Goal: Task Accomplishment & Management: Use online tool/utility

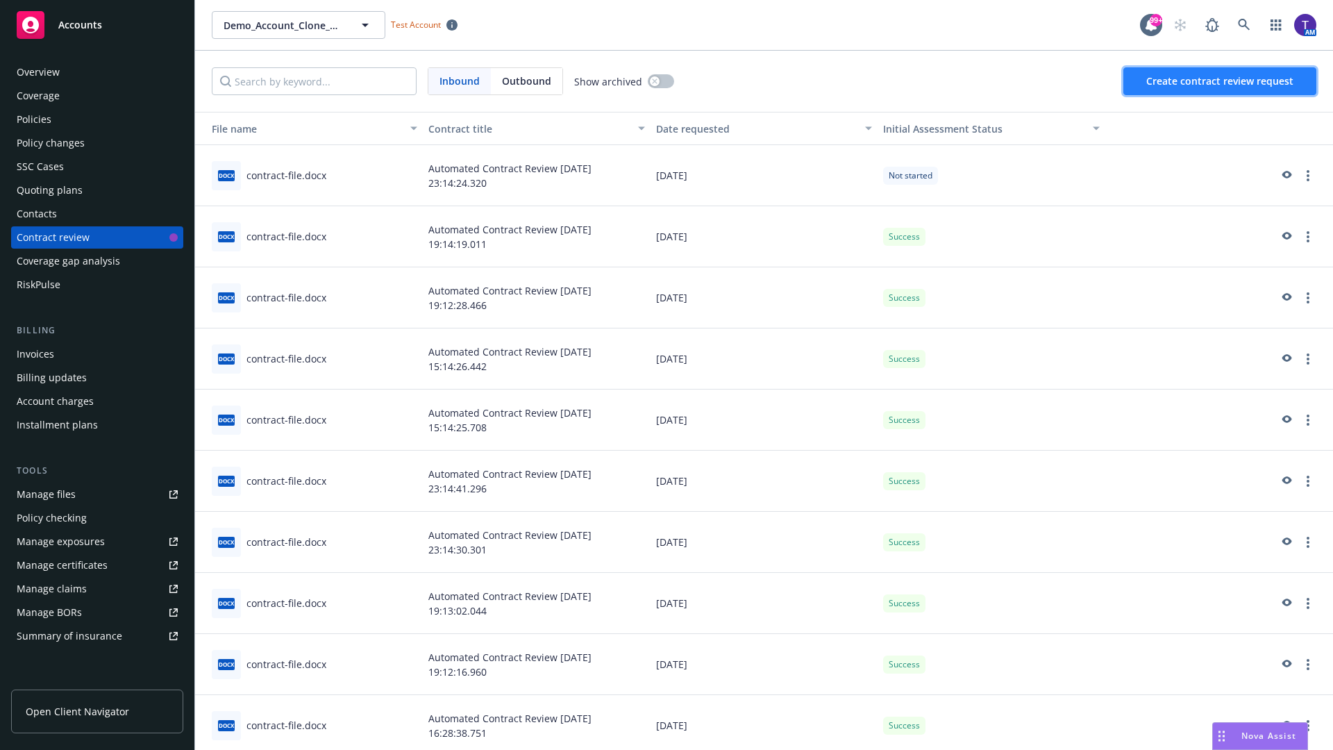
click at [1220, 81] on span "Create contract review request" at bounding box center [1219, 80] width 147 height 13
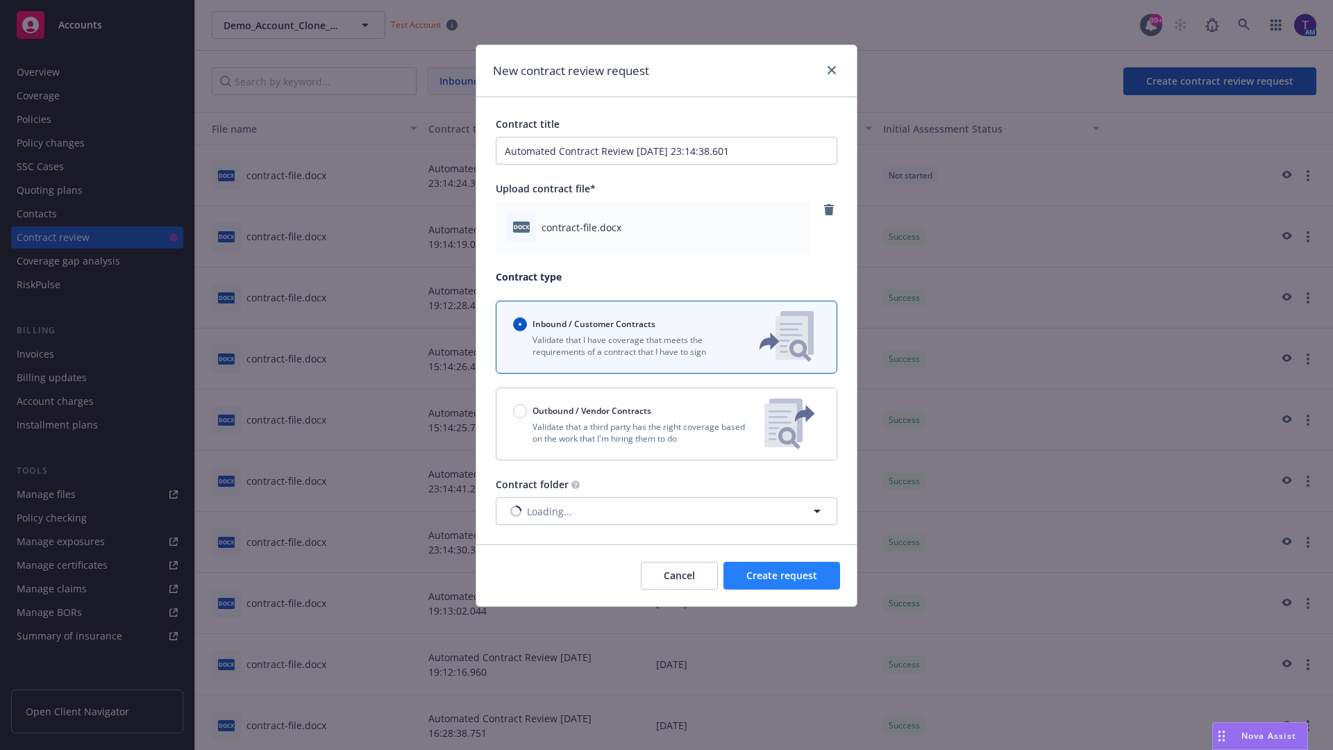
type input "Automated Contract Review 08-29-2025 23:14:38.601"
click at [782, 575] on span "Create request" at bounding box center [781, 574] width 71 height 13
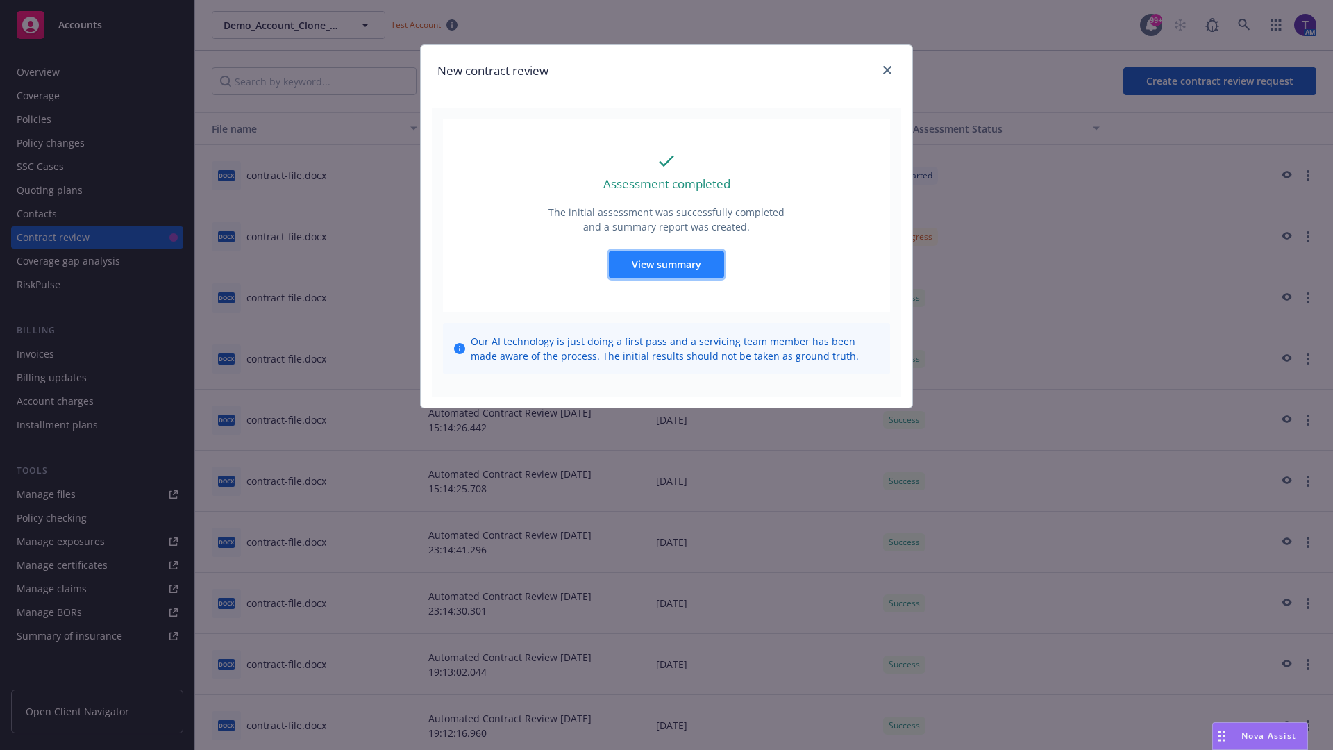
click at [666, 264] on span "View summary" at bounding box center [666, 264] width 69 height 13
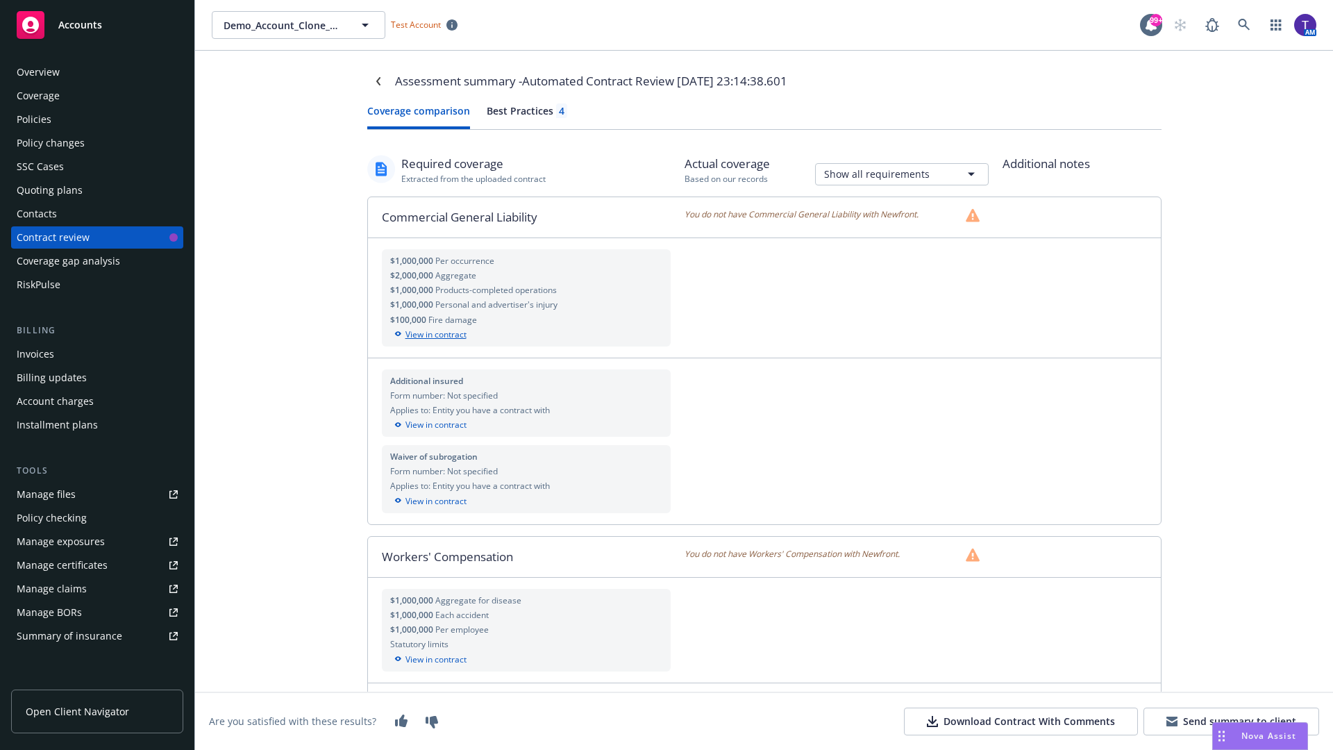
click at [525, 334] on div "View in contract" at bounding box center [526, 334] width 273 height 12
